Goal: Task Accomplishment & Management: Use online tool/utility

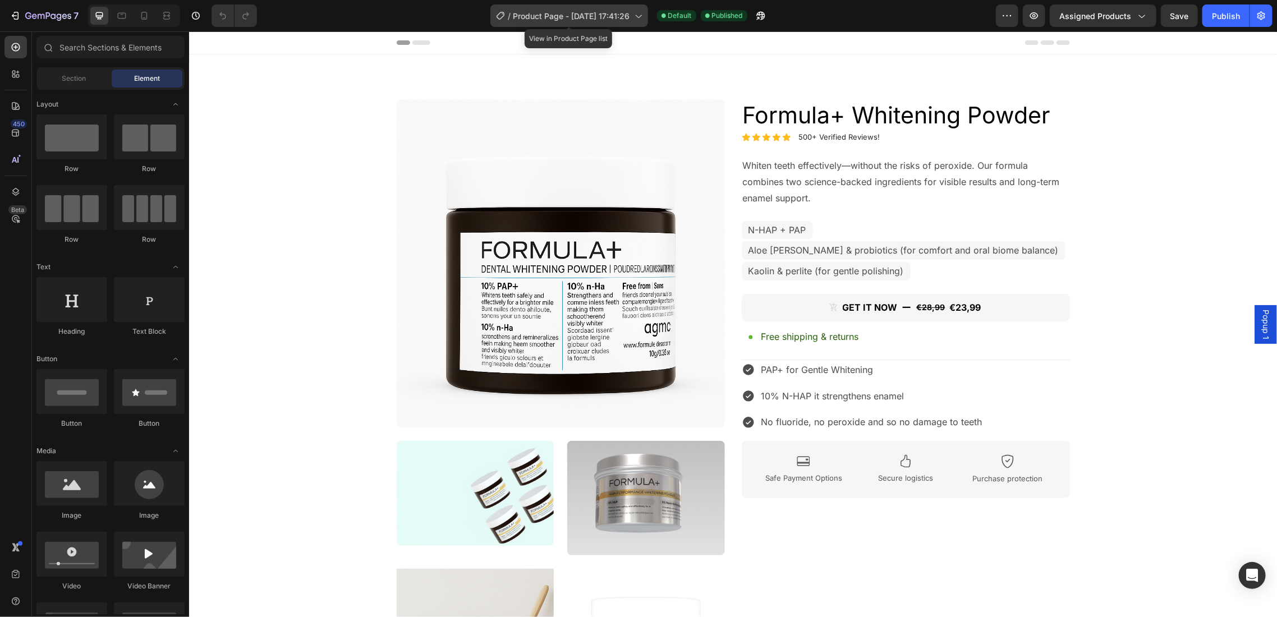
click at [640, 17] on icon at bounding box center [638, 16] width 6 height 3
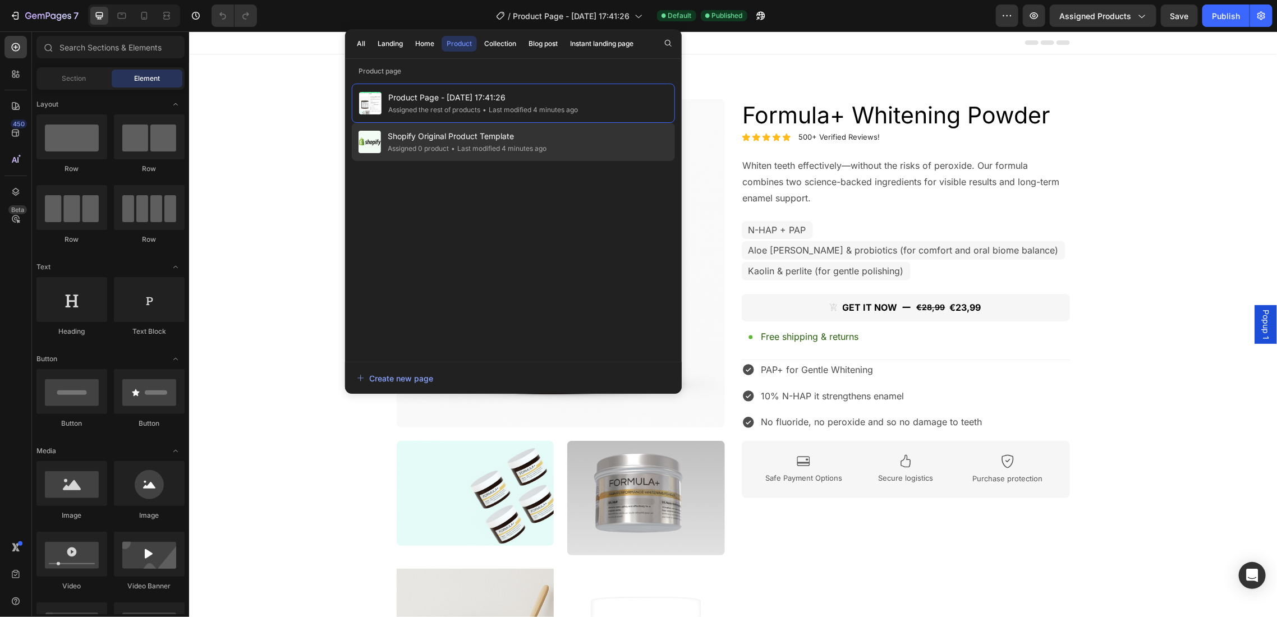
click at [556, 141] on div "Shopify Original Product Template Assigned 0 product • Last modified 4 minutes …" at bounding box center [513, 142] width 323 height 38
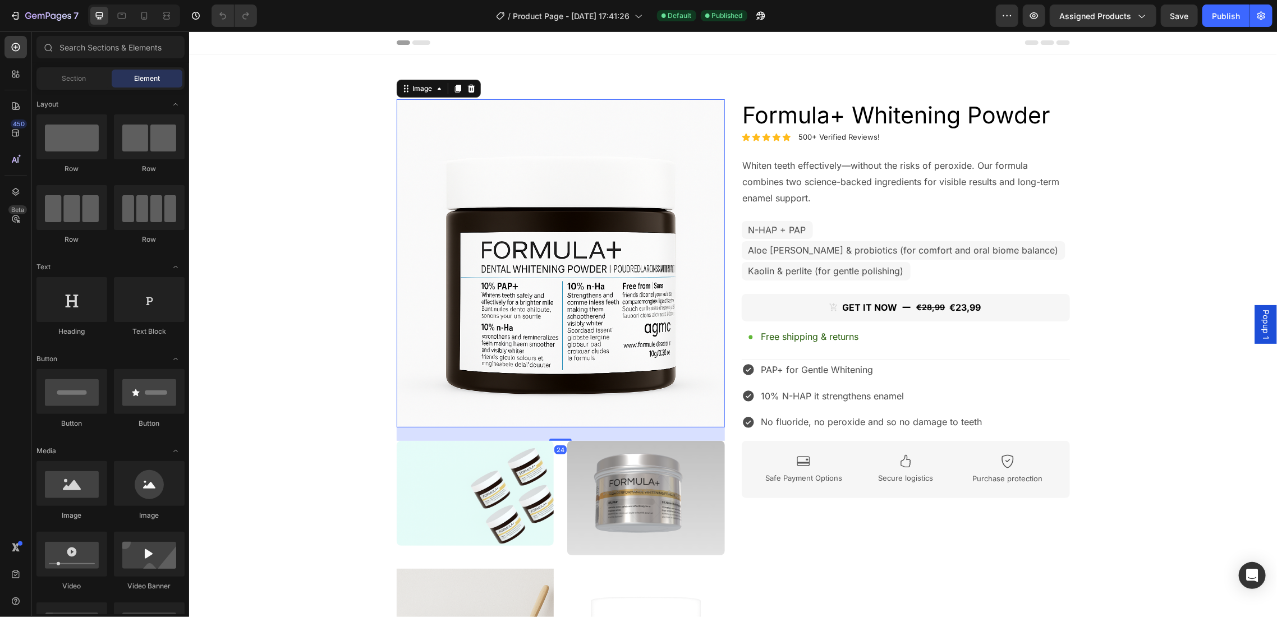
click at [582, 236] on img at bounding box center [560, 263] width 328 height 328
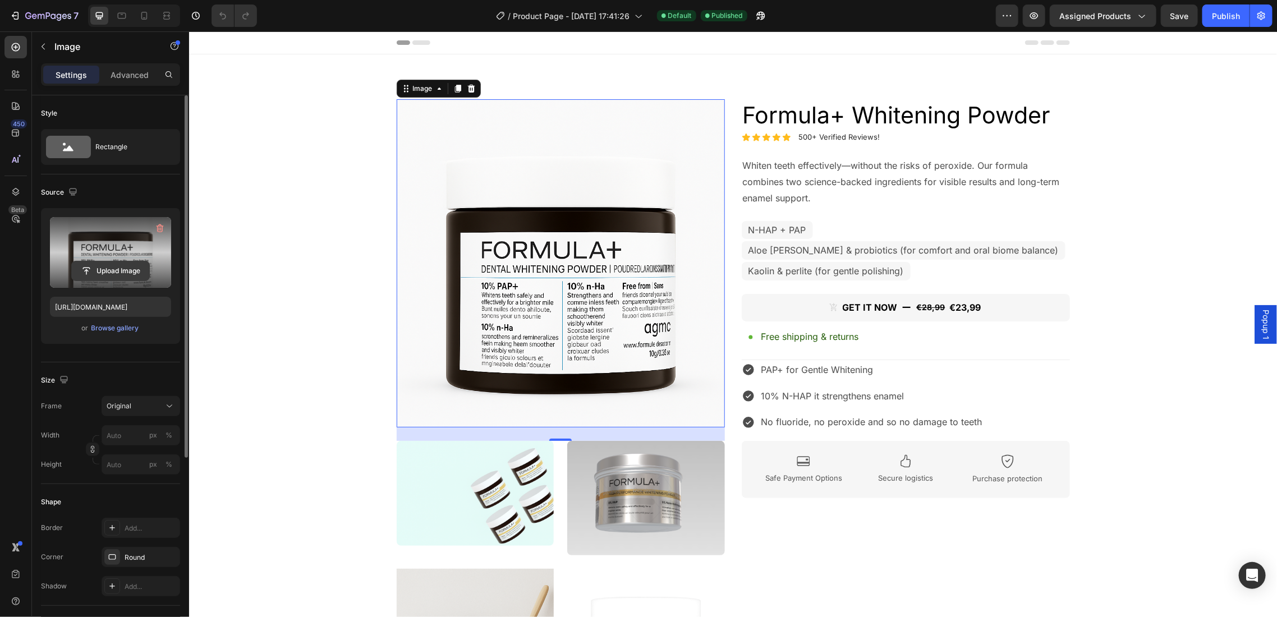
click at [122, 268] on input "file" at bounding box center [110, 271] width 77 height 19
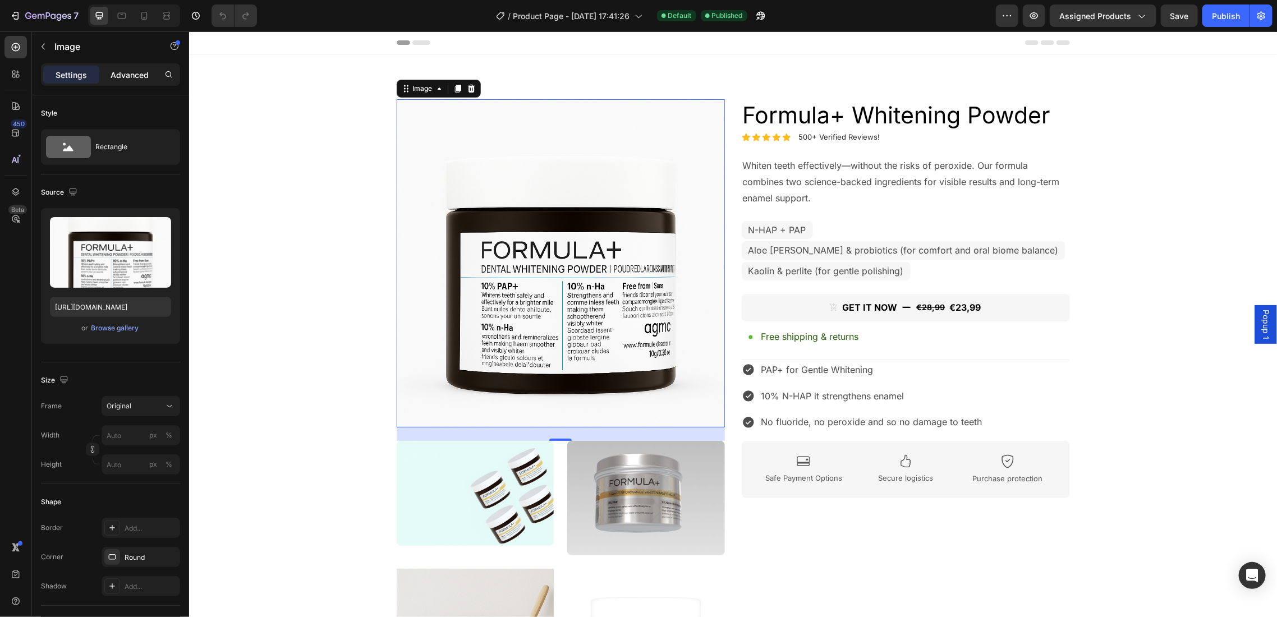
click at [113, 74] on p "Advanced" at bounding box center [130, 75] width 38 height 12
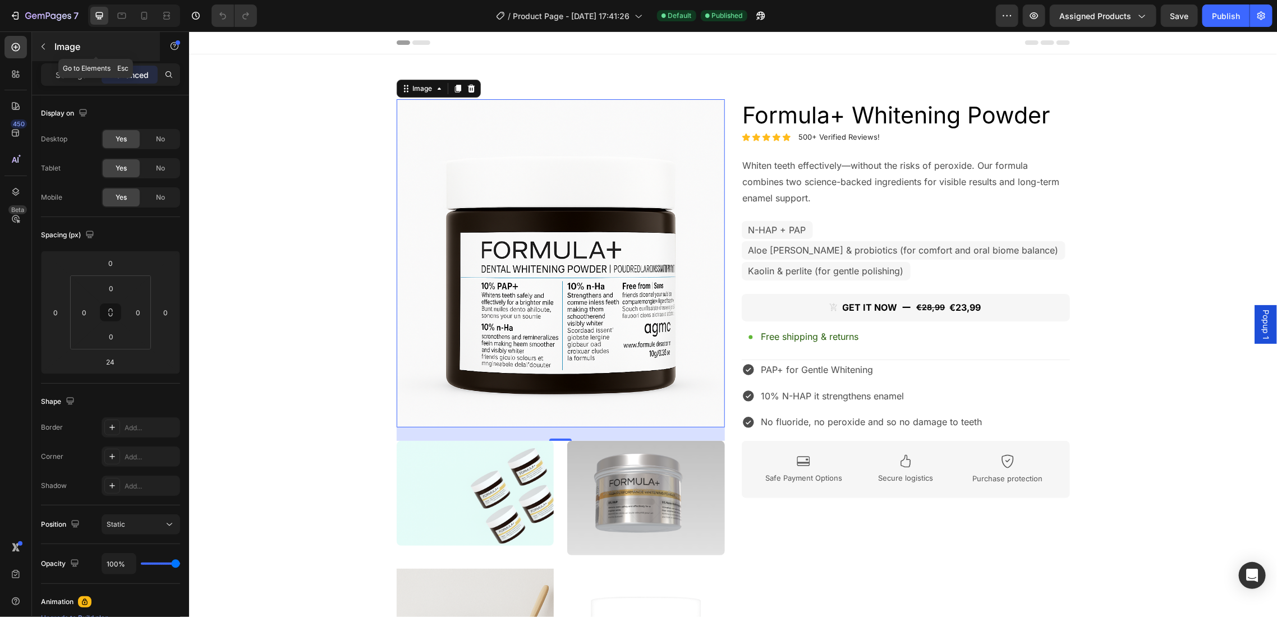
click at [38, 43] on button "button" at bounding box center [43, 47] width 18 height 18
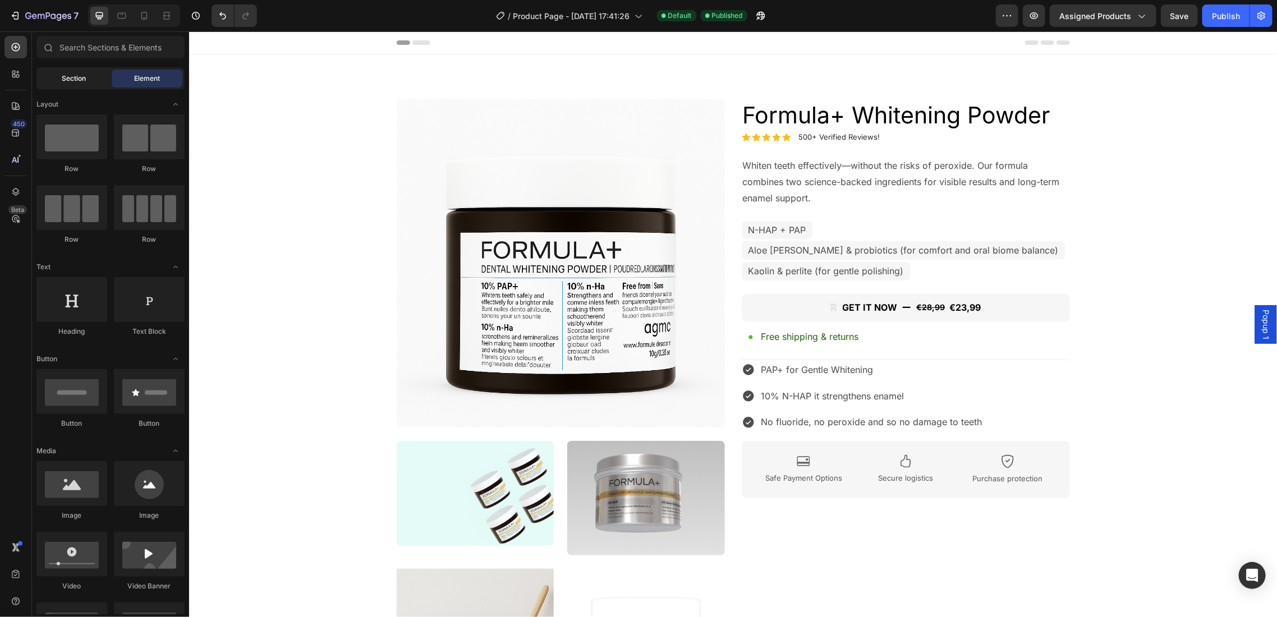
click at [82, 79] on span "Section" at bounding box center [74, 79] width 24 height 10
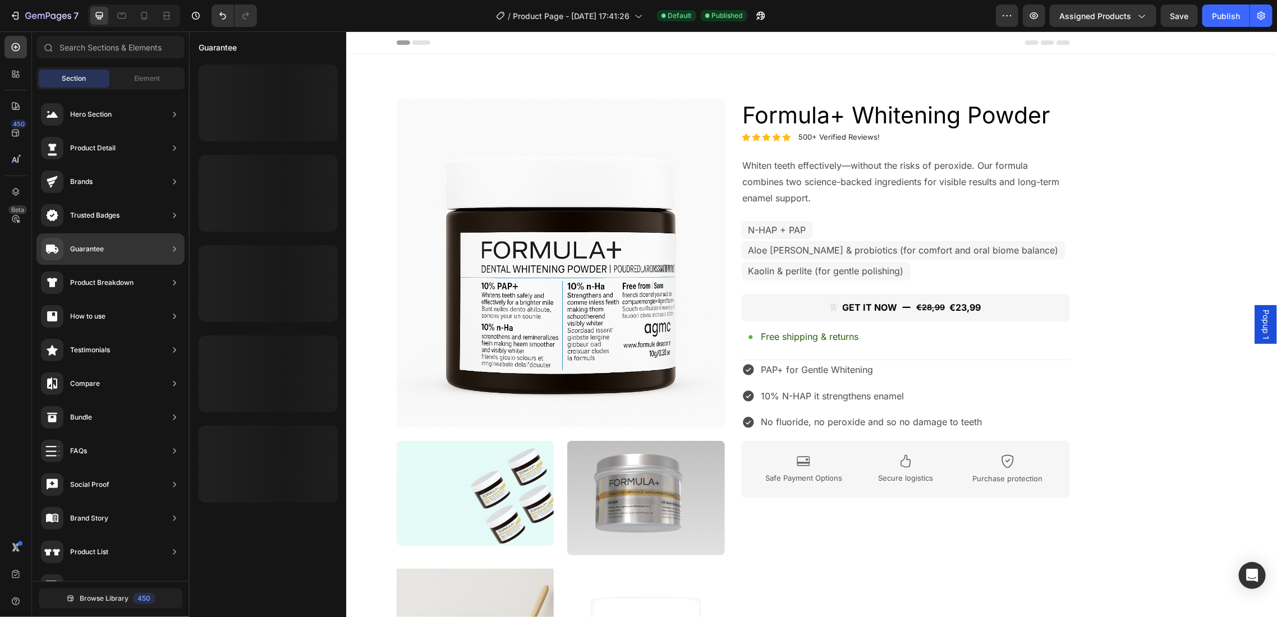
scroll to position [75, 0]
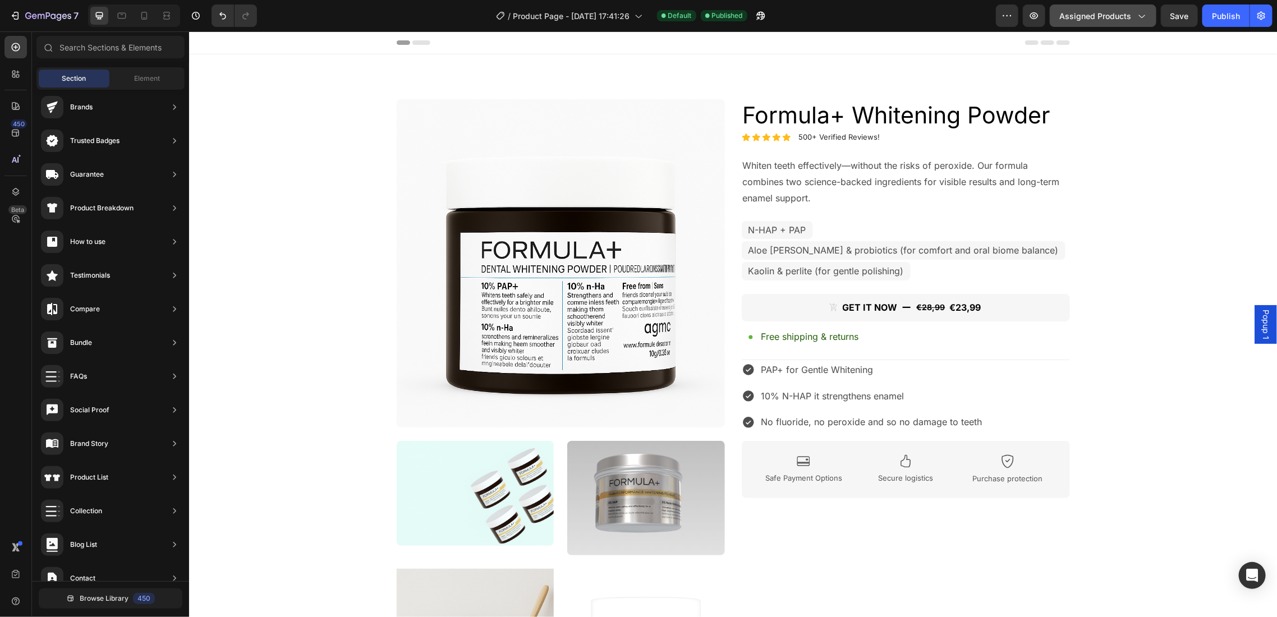
click at [1149, 13] on button "Assigned Products" at bounding box center [1103, 15] width 107 height 22
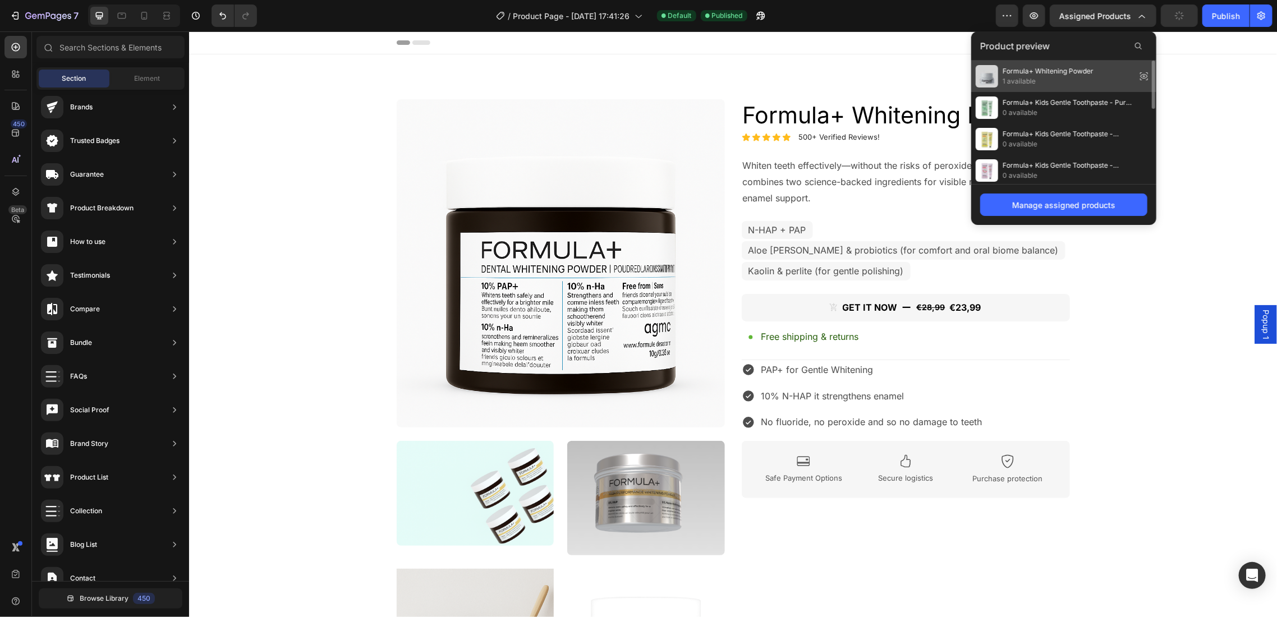
click at [1090, 79] on span "1 available" at bounding box center [1048, 81] width 91 height 10
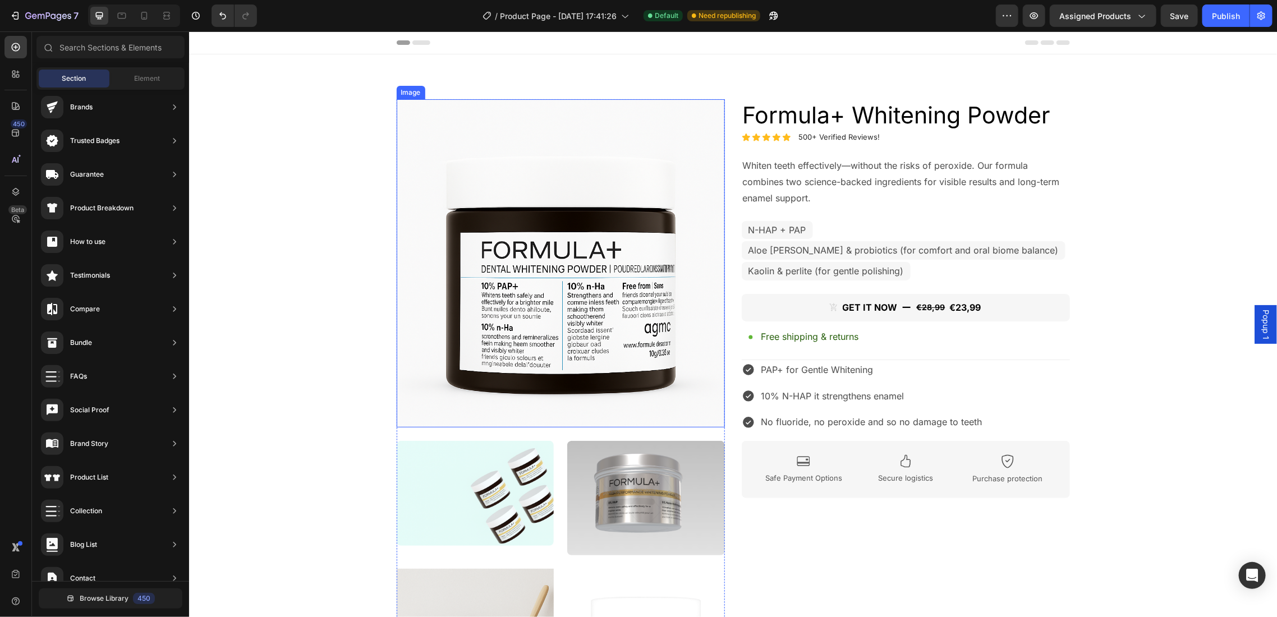
click at [544, 251] on img at bounding box center [560, 263] width 328 height 328
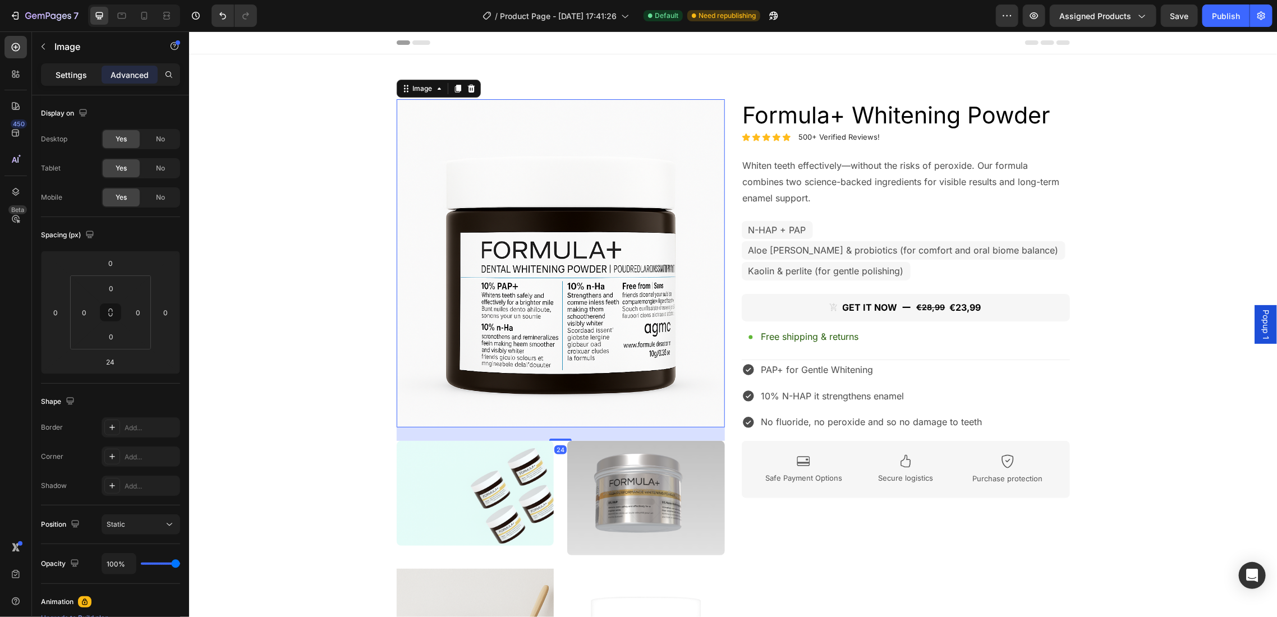
click at [68, 70] on p "Settings" at bounding box center [71, 75] width 31 height 12
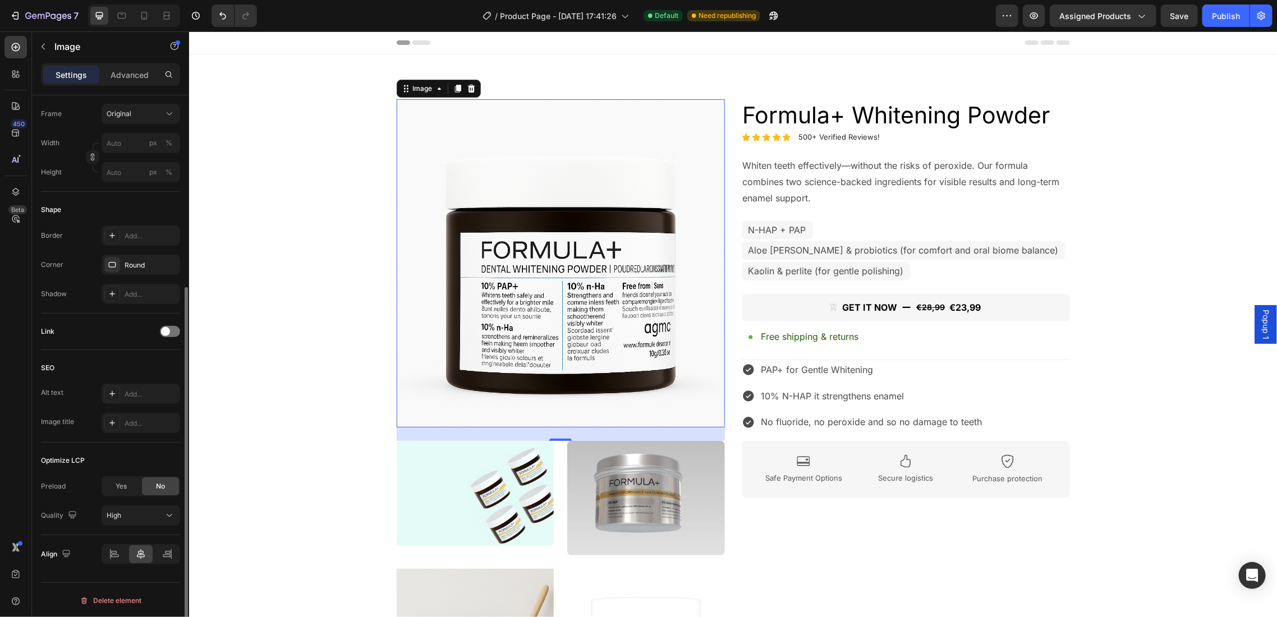
scroll to position [0, 0]
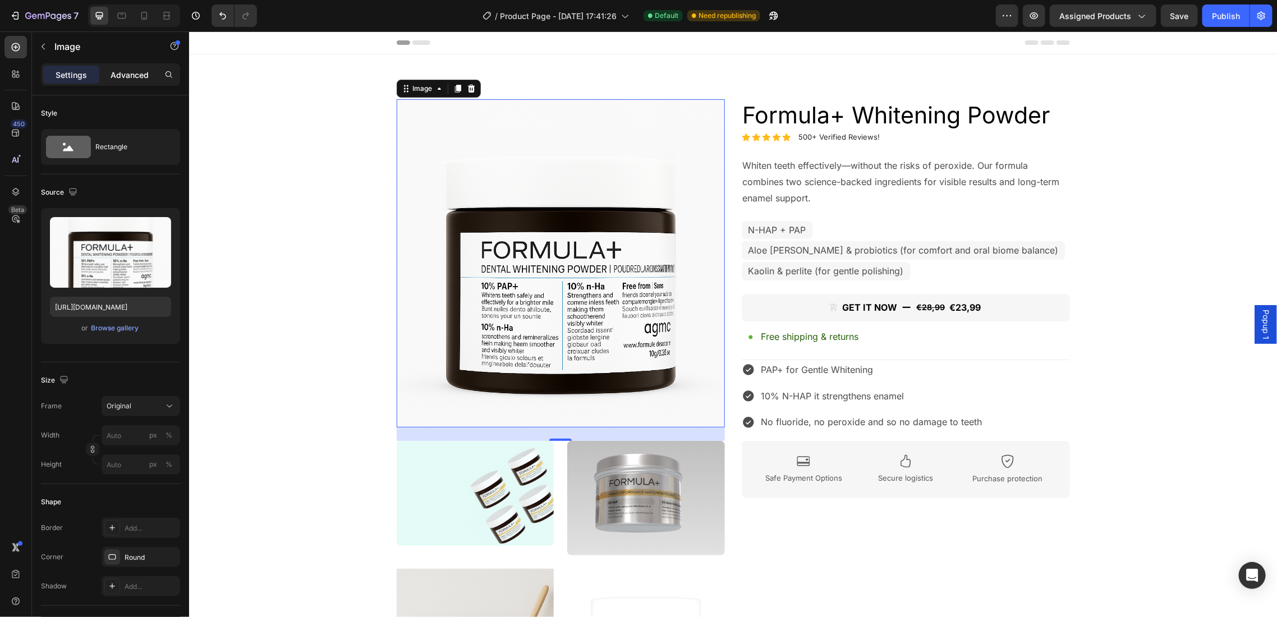
click at [117, 75] on p "Advanced" at bounding box center [130, 75] width 38 height 12
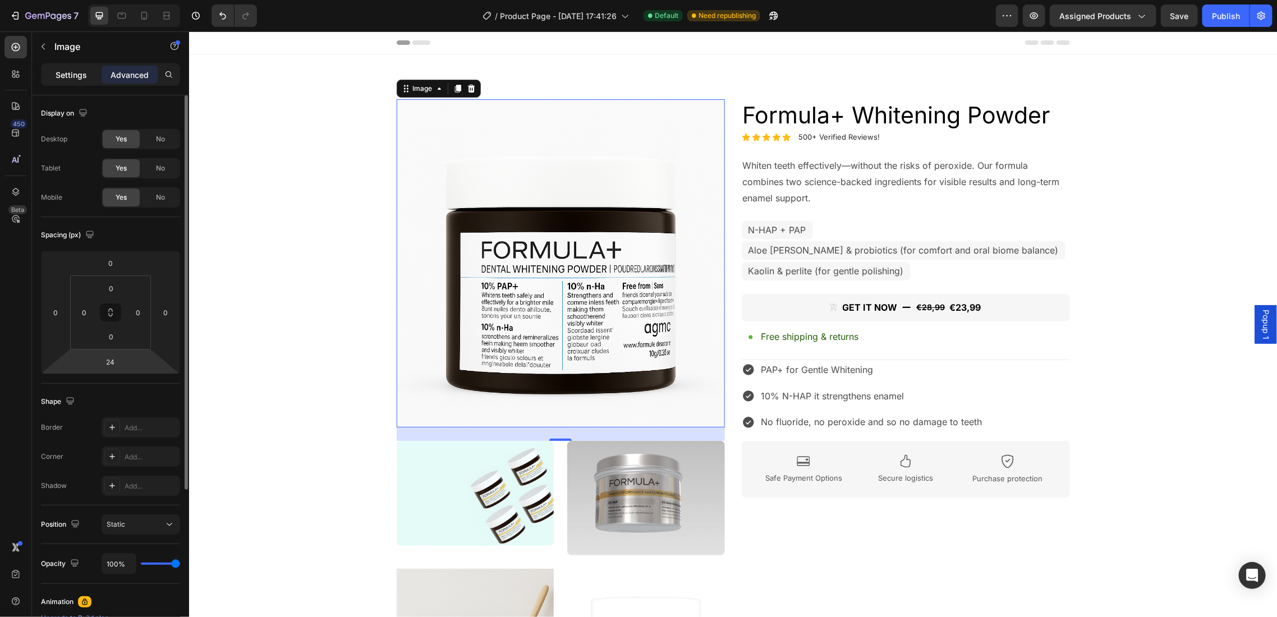
click at [62, 69] on p "Settings" at bounding box center [71, 75] width 31 height 12
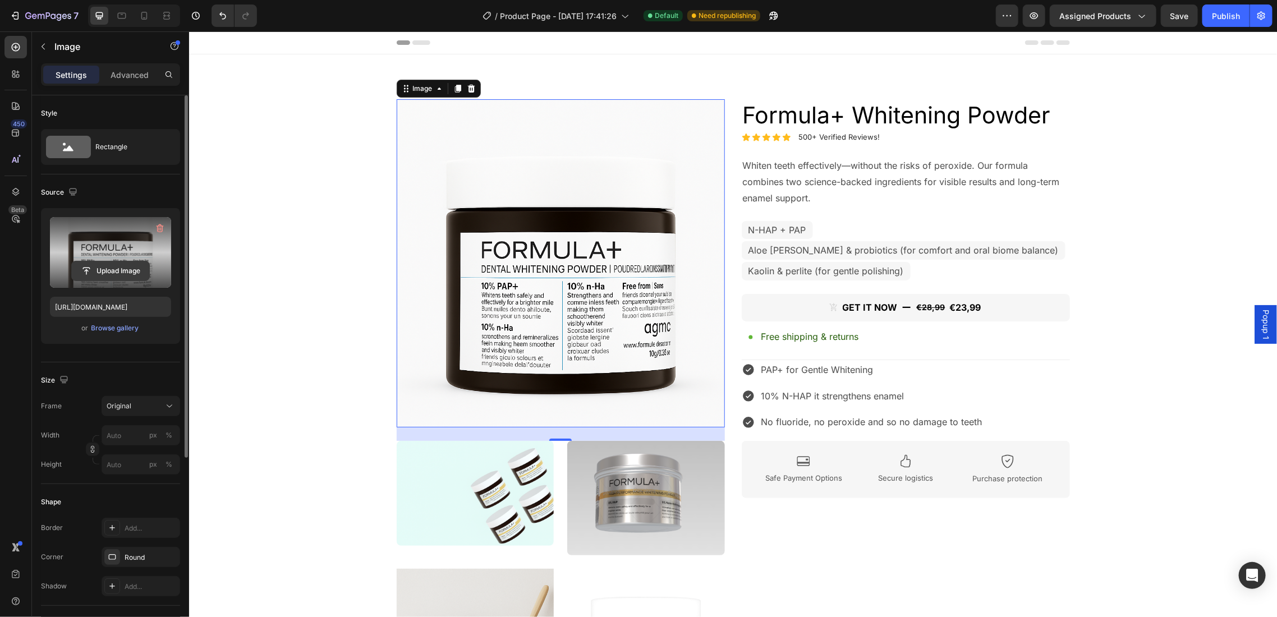
click at [114, 263] on input "file" at bounding box center [110, 271] width 77 height 19
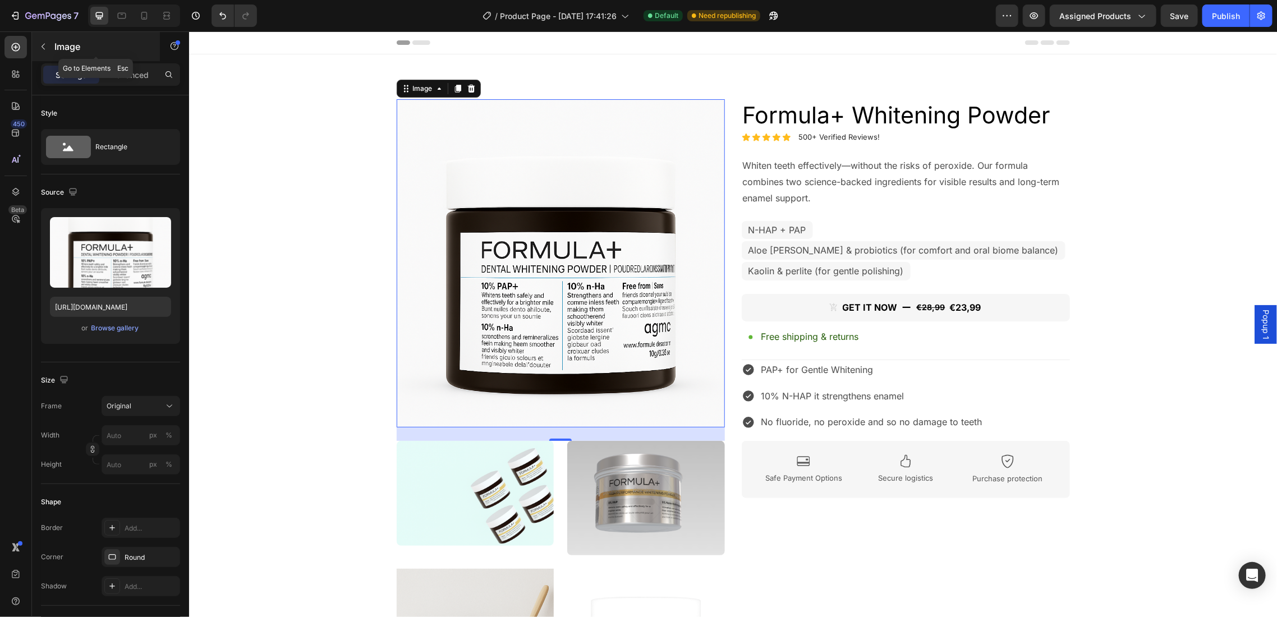
click at [49, 48] on button "button" at bounding box center [43, 47] width 18 height 18
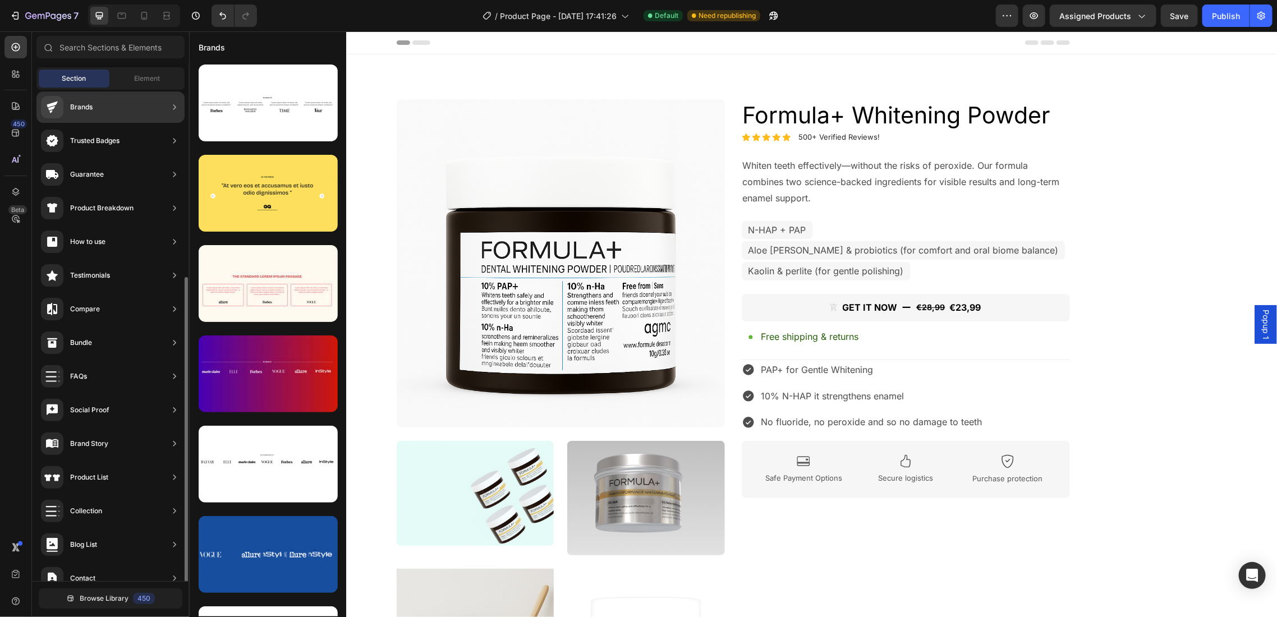
scroll to position [159, 0]
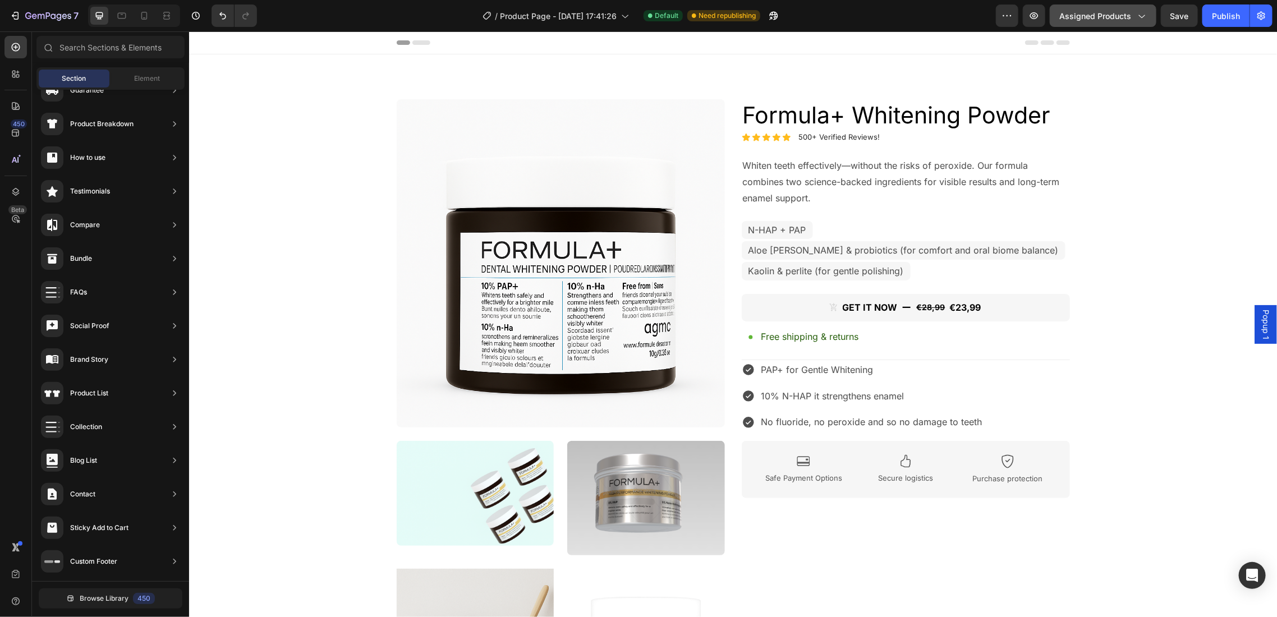
click at [1151, 15] on button "Assigned Products" at bounding box center [1103, 15] width 107 height 22
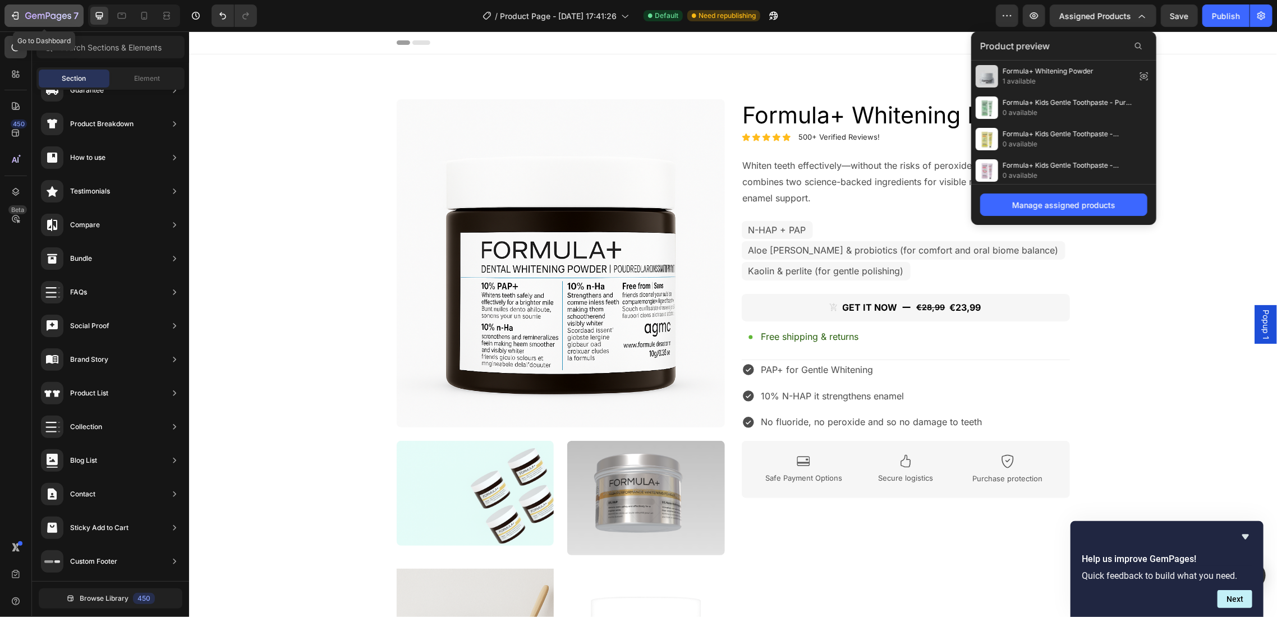
click at [16, 18] on icon "button" at bounding box center [15, 15] width 11 height 11
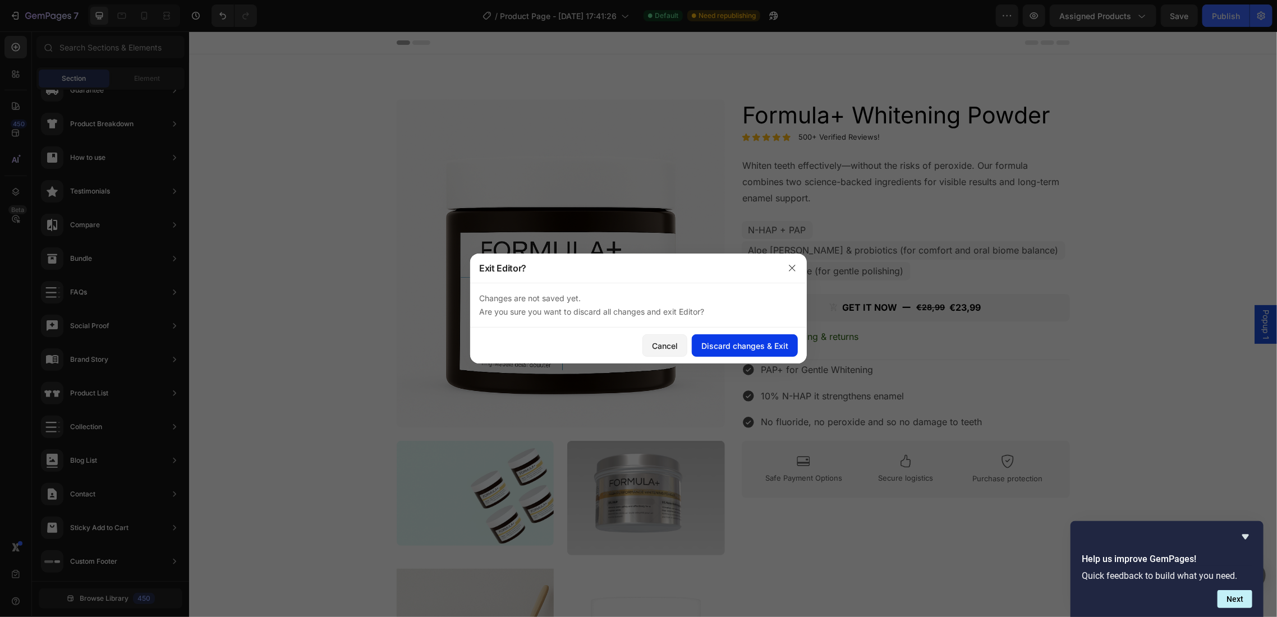
click at [759, 342] on div "Discard changes & Exit" at bounding box center [745, 346] width 87 height 12
